Goal: Check status: Check status

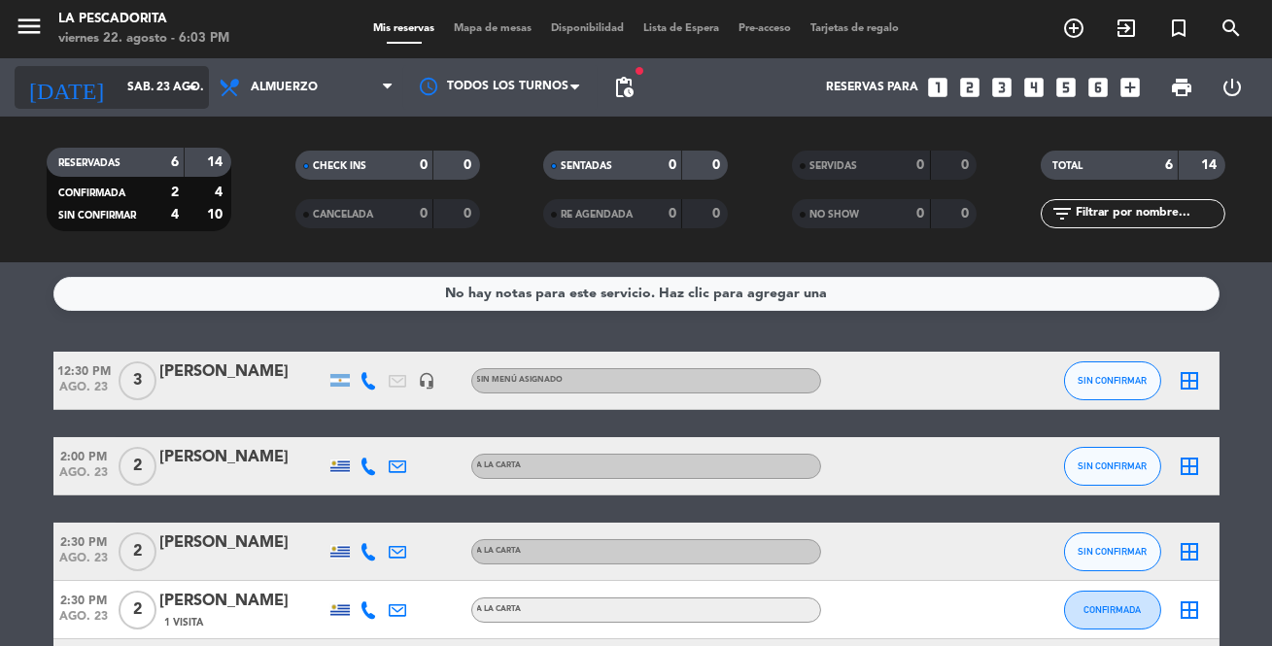
click at [148, 73] on input "sáb. 23 ago." at bounding box center [199, 87] width 163 height 33
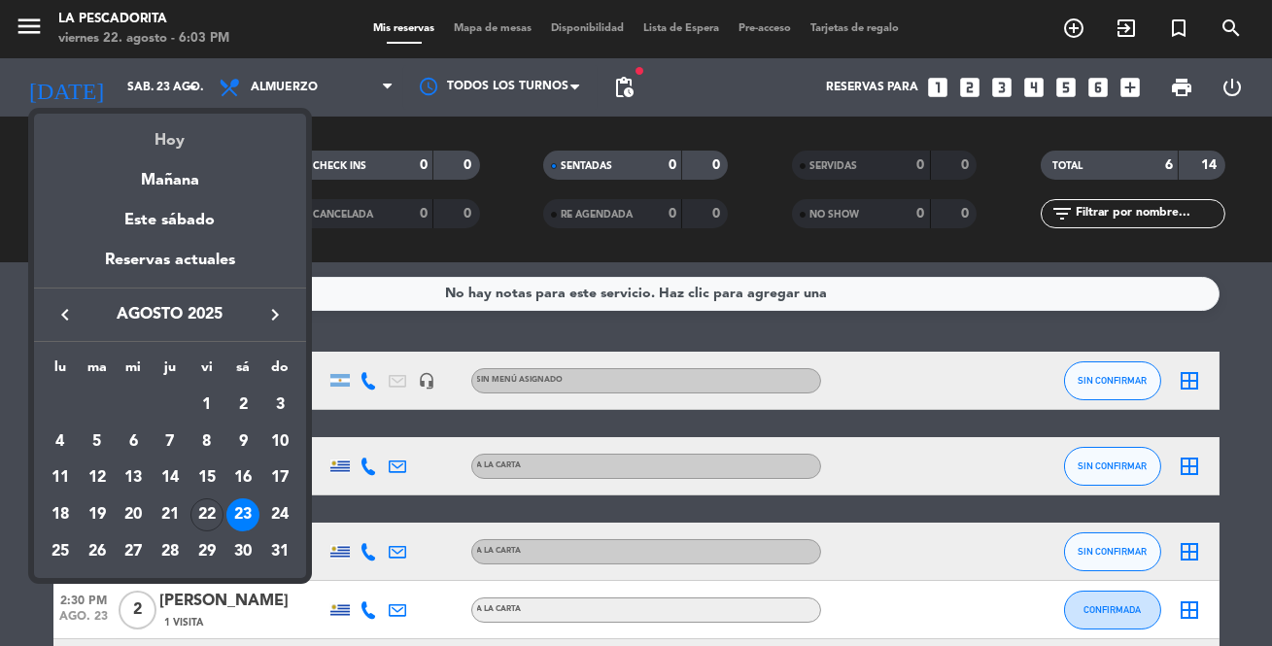
click at [170, 128] on div "Hoy" at bounding box center [170, 134] width 272 height 40
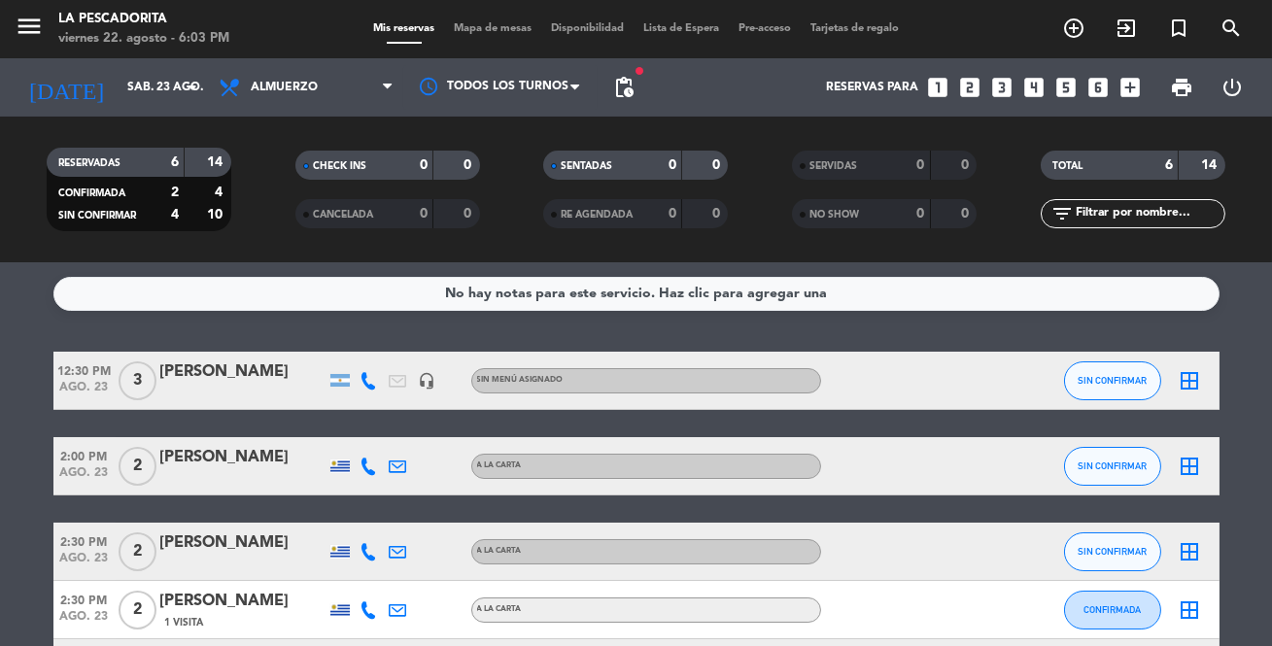
type input "vie. 22 ago."
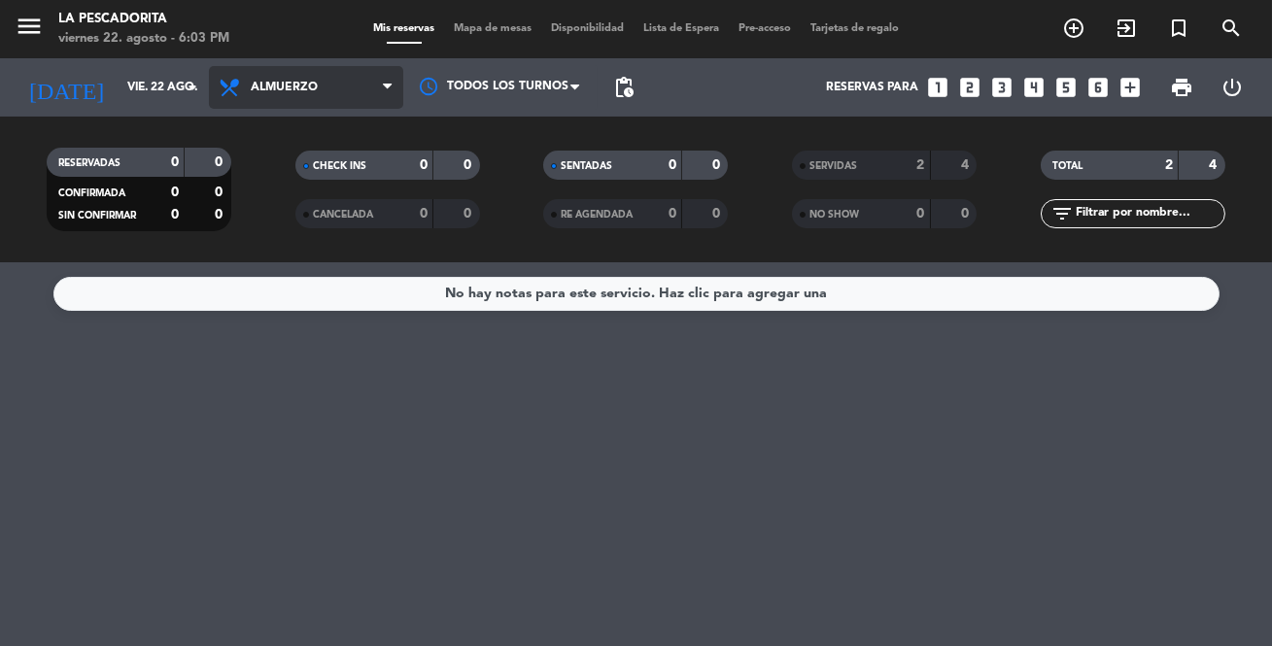
click at [389, 87] on icon at bounding box center [387, 88] width 9 height 16
click at [311, 211] on div "menu La Pescadorita [DATE] 22. agosto - 6:03 PM Mis reservas Mapa de mesas Disp…" at bounding box center [636, 131] width 1272 height 262
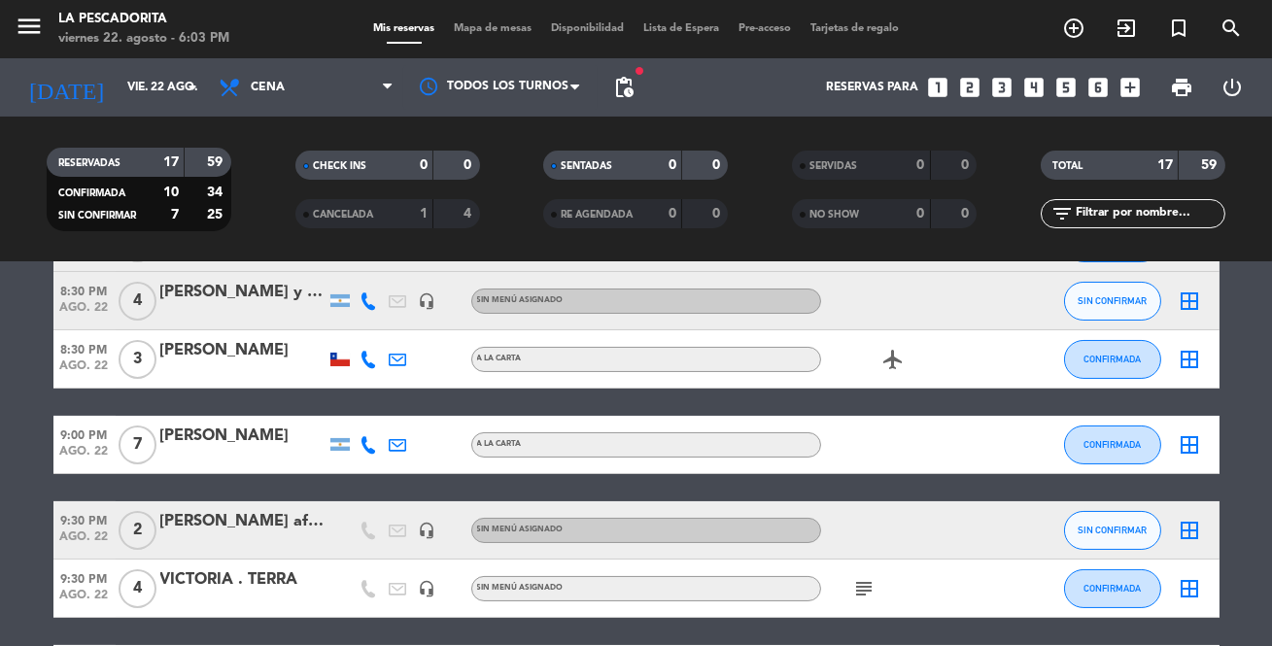
scroll to position [618, 0]
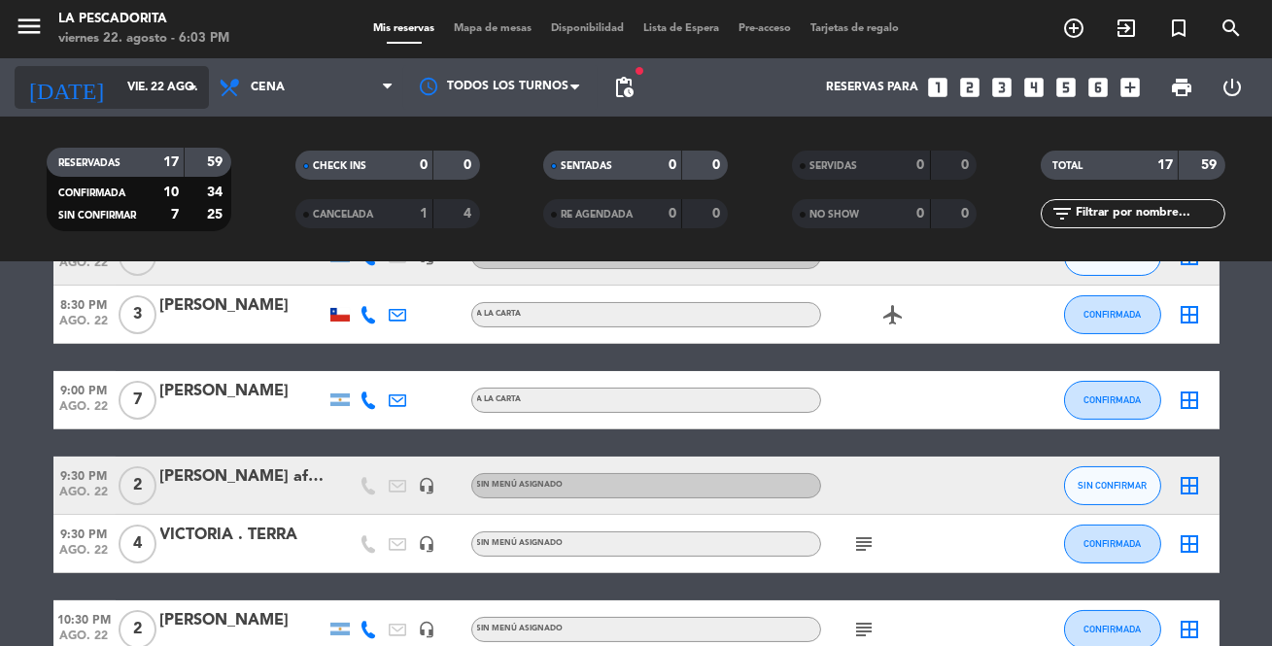
click at [136, 96] on input "vie. 22 ago." at bounding box center [199, 87] width 163 height 33
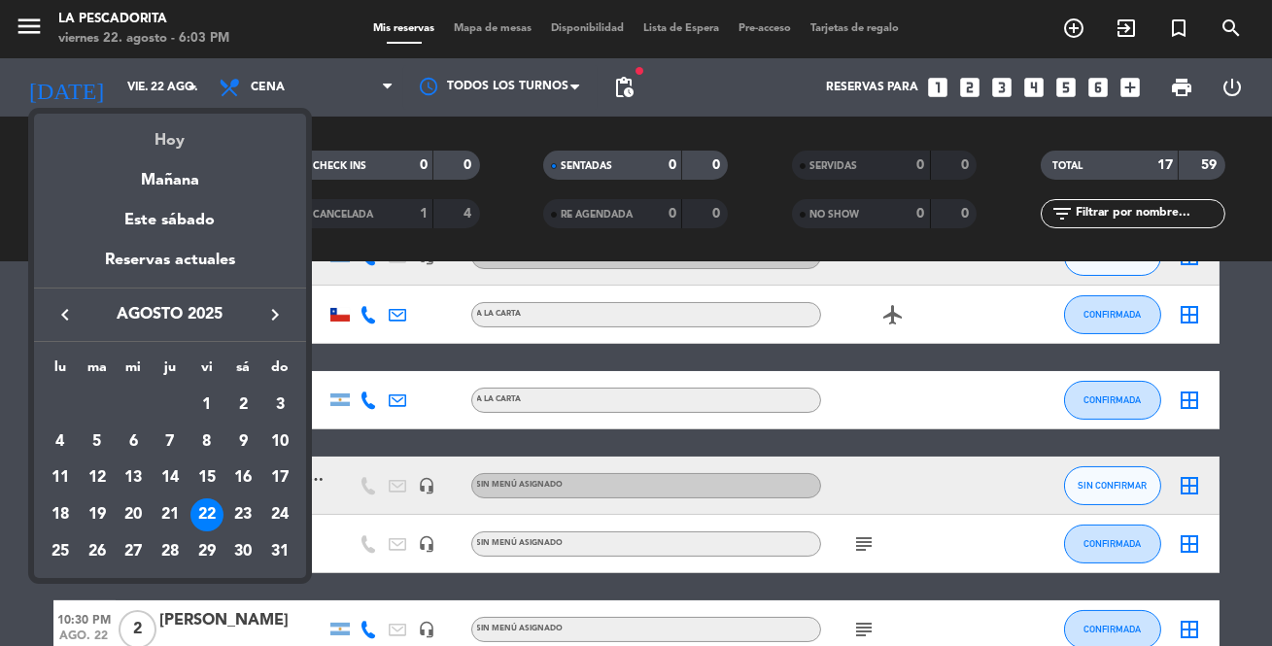
click at [172, 139] on div "Hoy" at bounding box center [170, 134] width 272 height 40
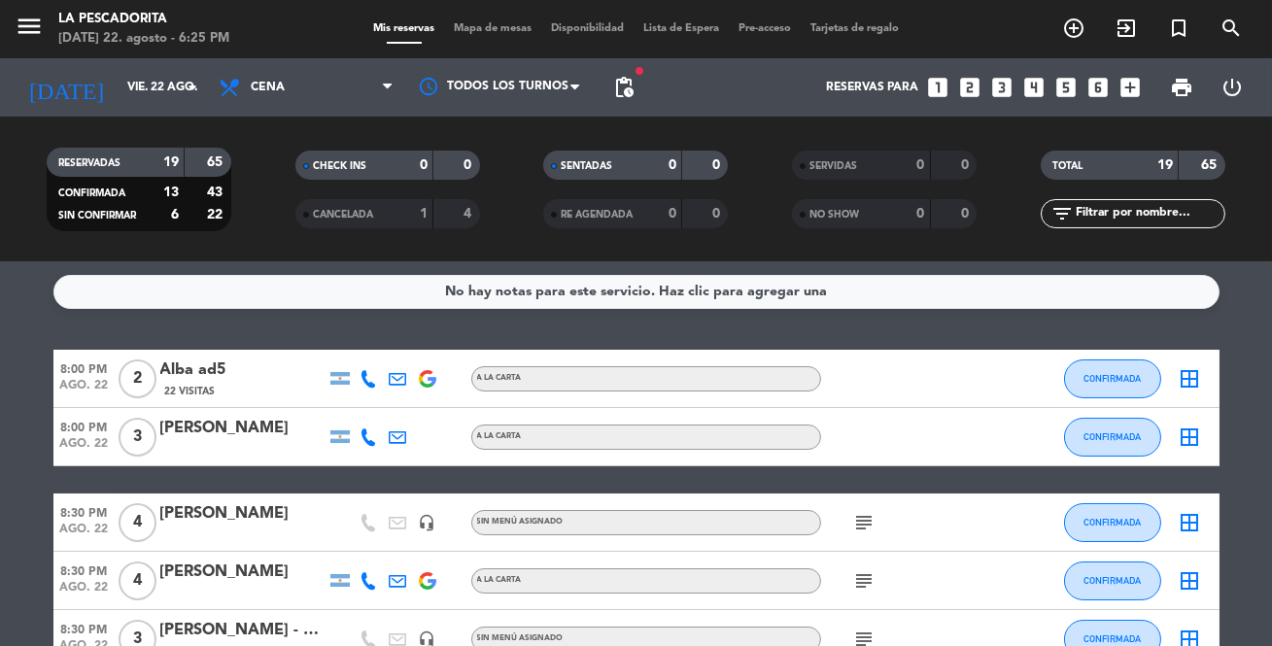
scroll to position [0, 0]
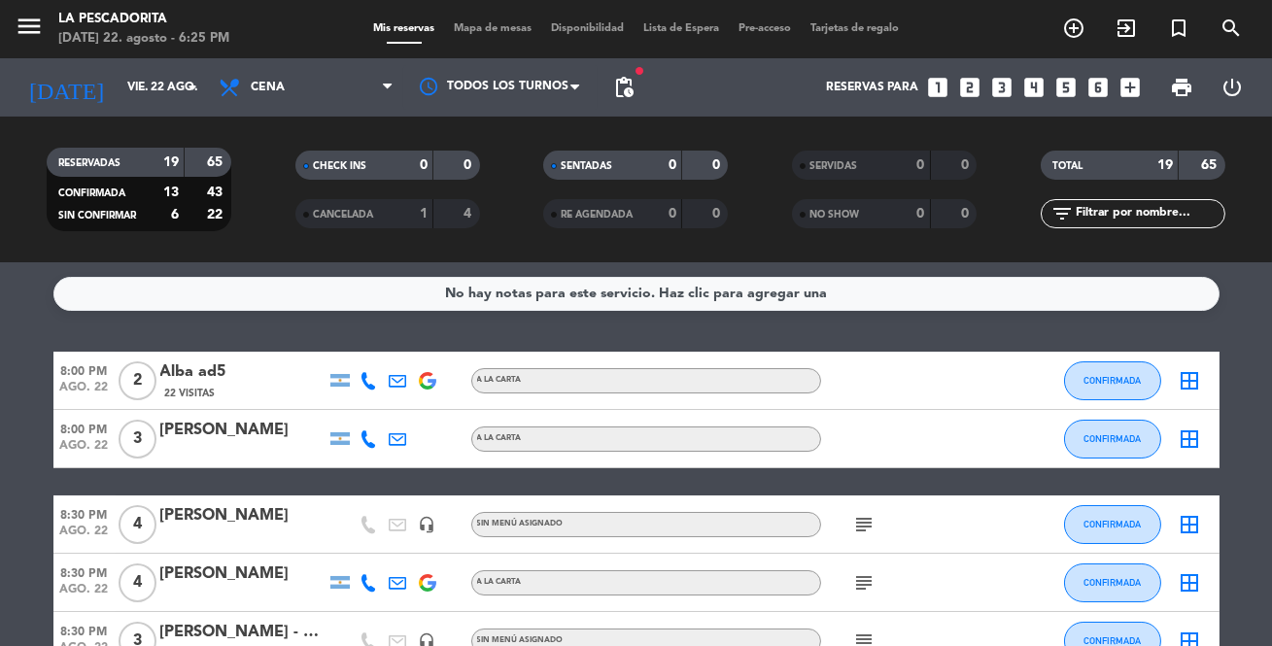
click at [853, 528] on icon "subject" at bounding box center [864, 524] width 23 height 23
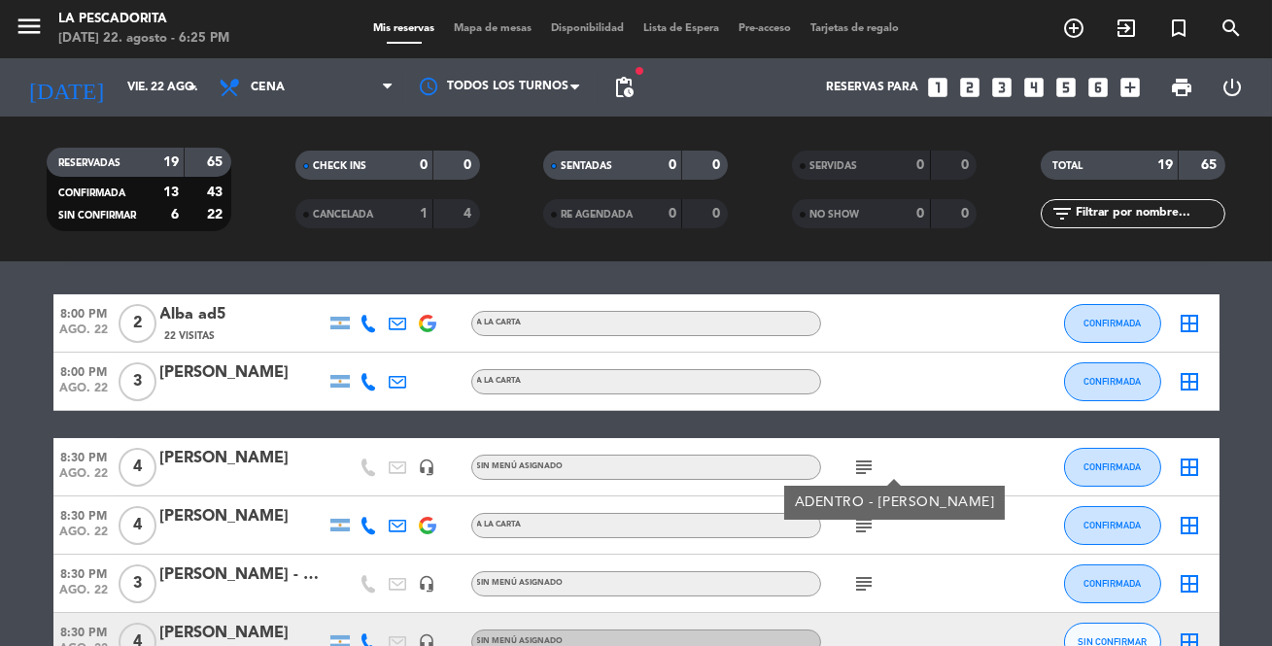
scroll to position [87, 0]
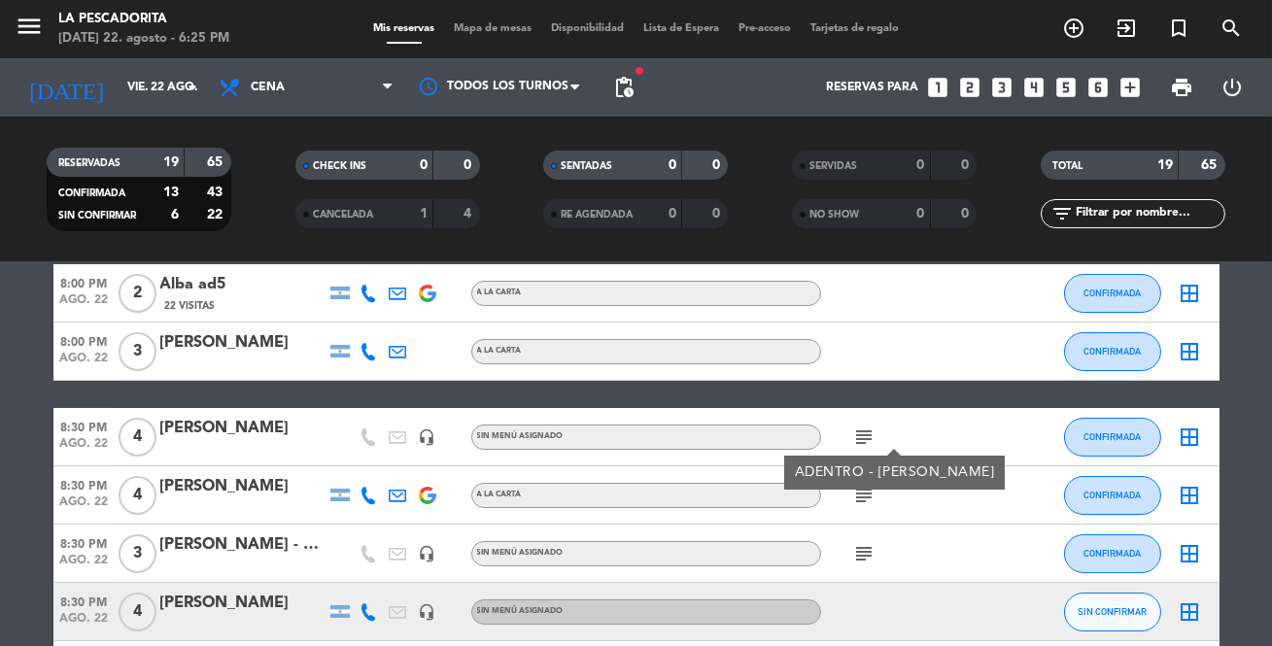
click at [868, 497] on icon "subject" at bounding box center [864, 495] width 23 height 23
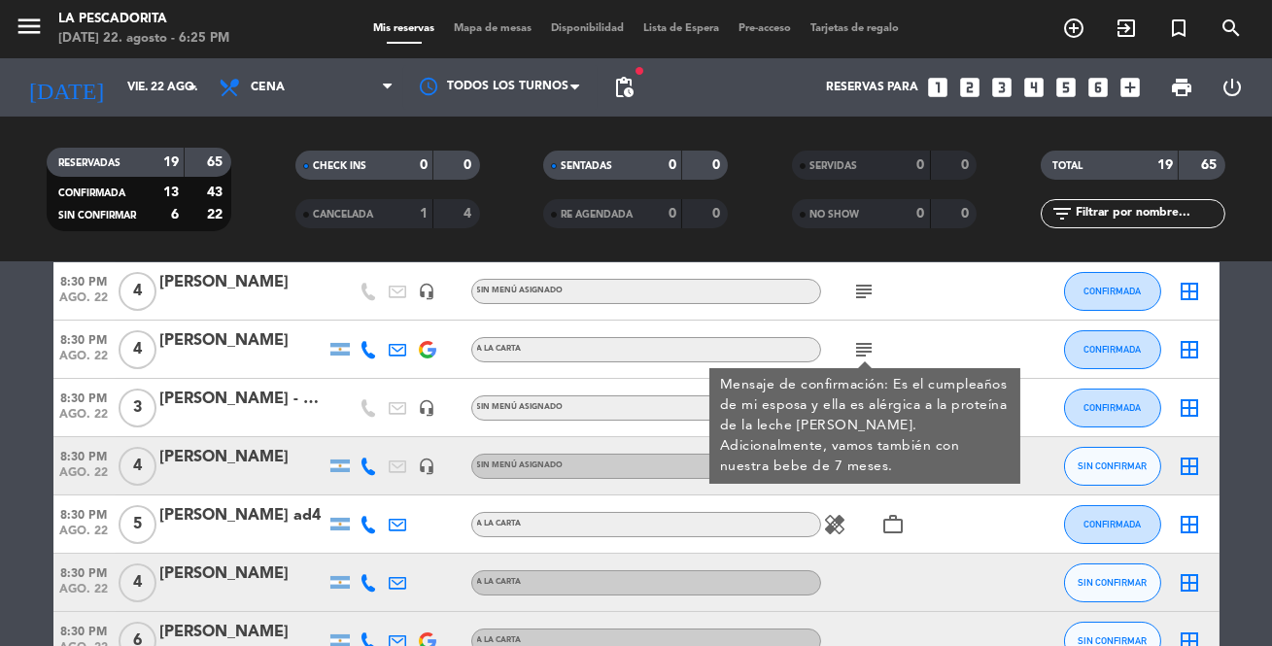
scroll to position [264, 0]
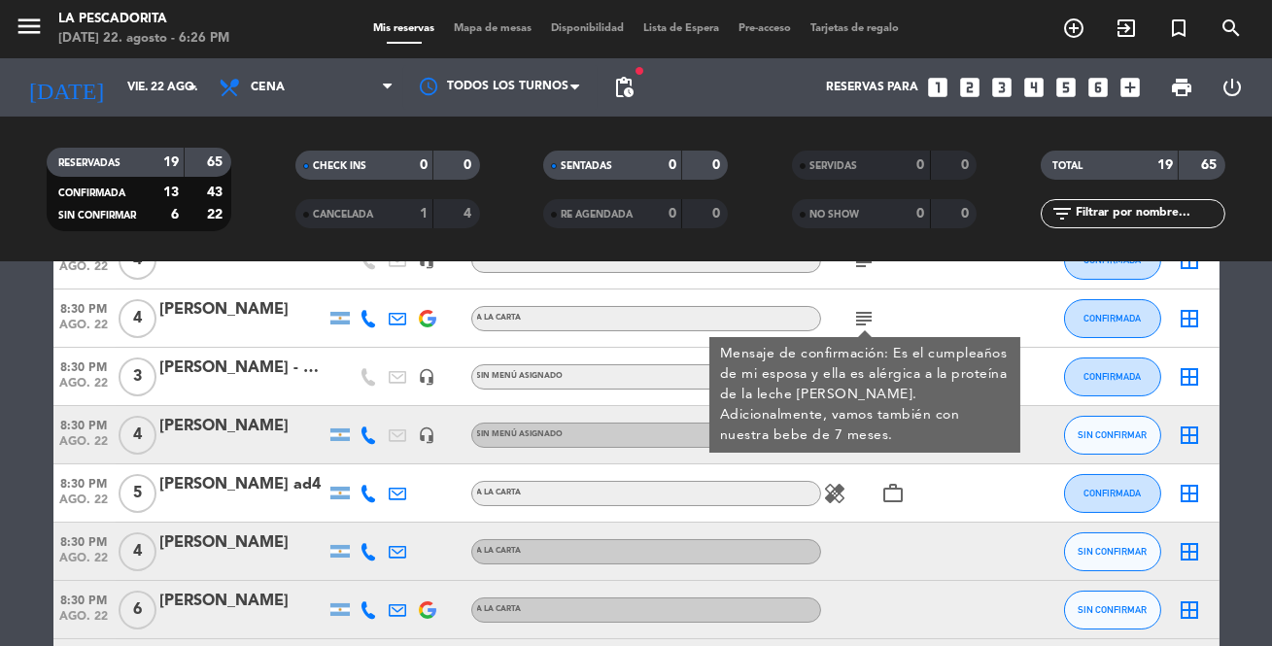
click at [896, 577] on div at bounding box center [908, 551] width 175 height 57
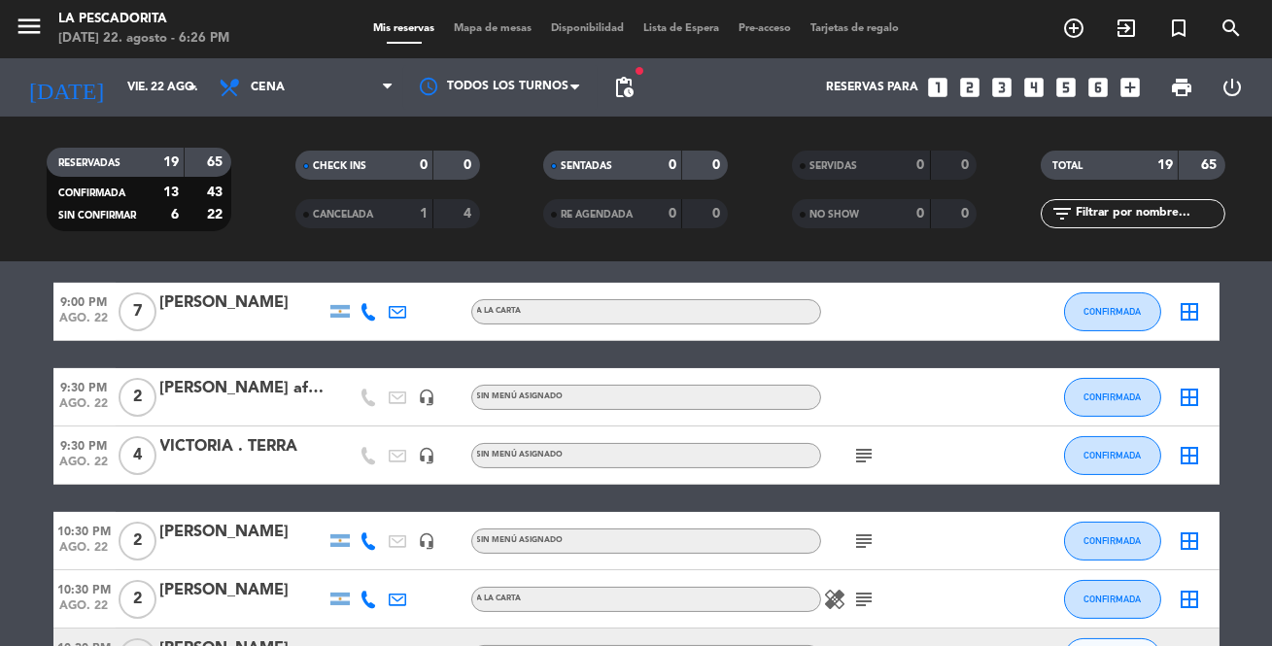
scroll to position [795, 0]
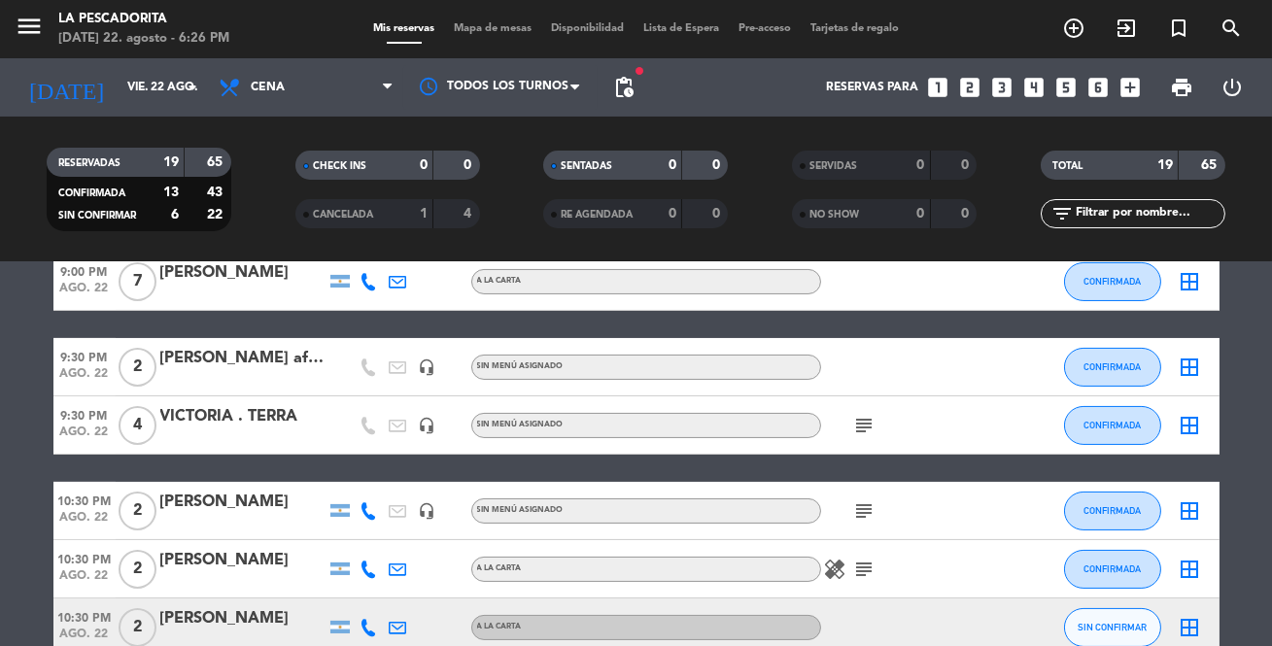
click at [866, 427] on icon "subject" at bounding box center [864, 425] width 23 height 23
click at [862, 515] on icon "subject" at bounding box center [864, 510] width 23 height 23
click at [861, 567] on icon "subject" at bounding box center [864, 569] width 23 height 23
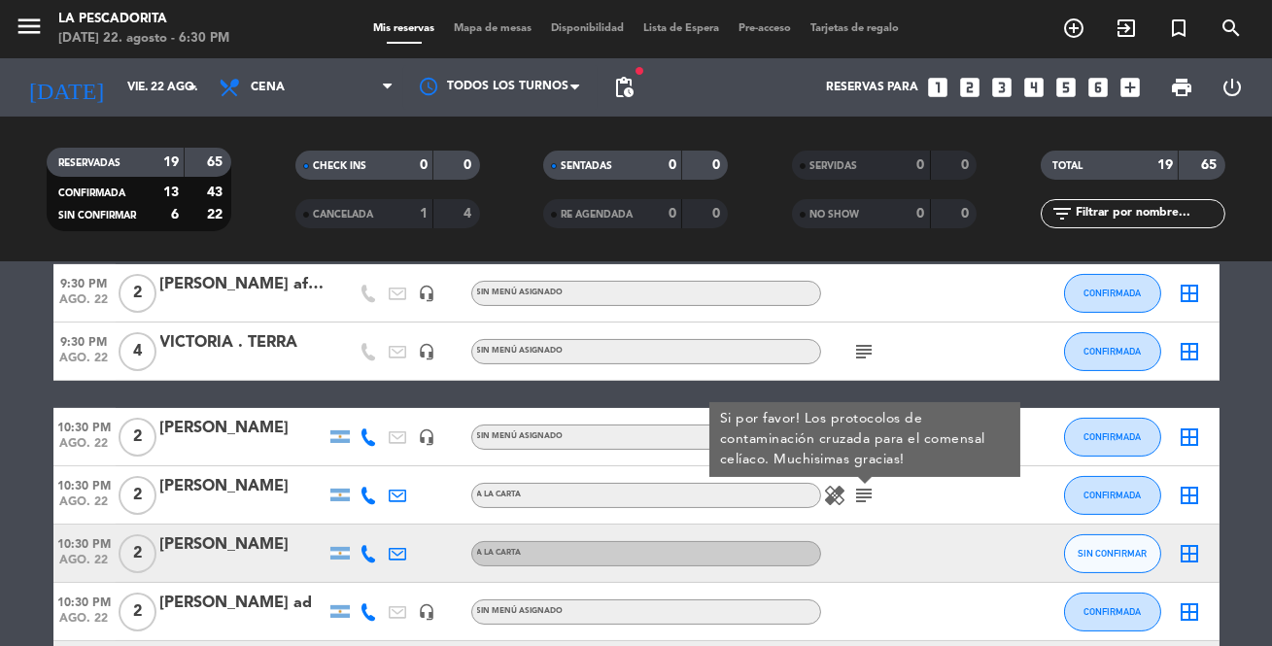
scroll to position [666, 0]
